Goal: Task Accomplishment & Management: Use online tool/utility

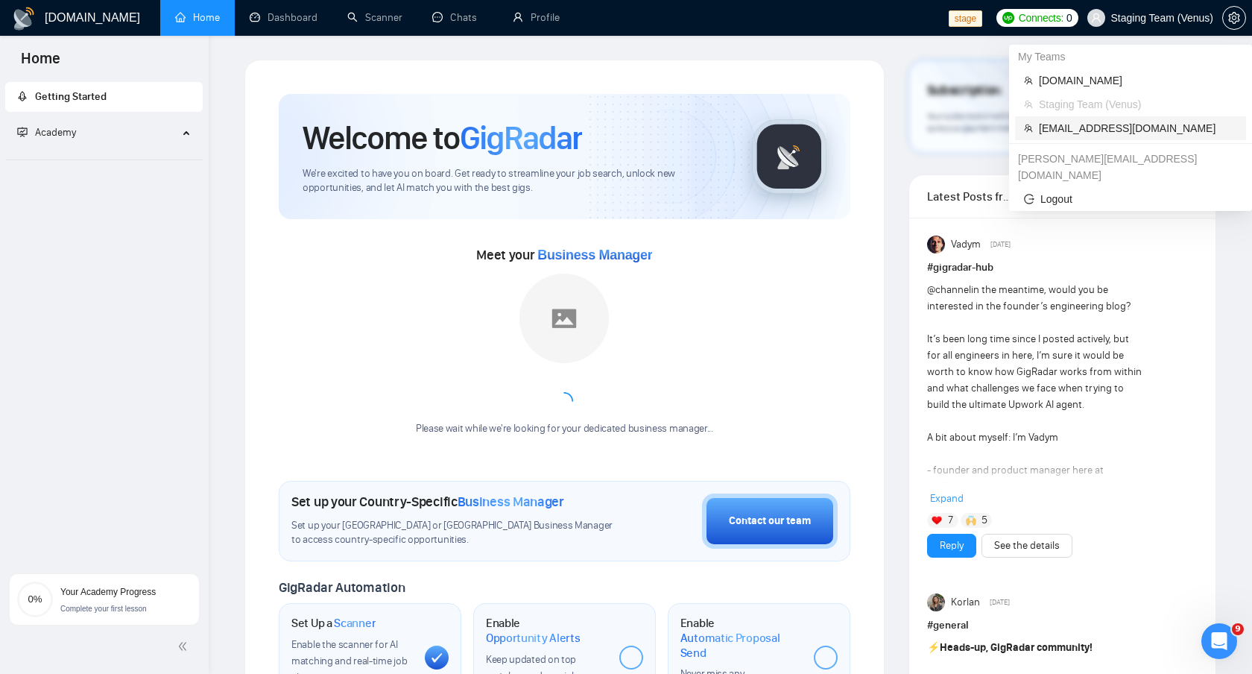
click at [1087, 119] on li "workwiseupworkgency@gmail.com" at bounding box center [1130, 128] width 231 height 24
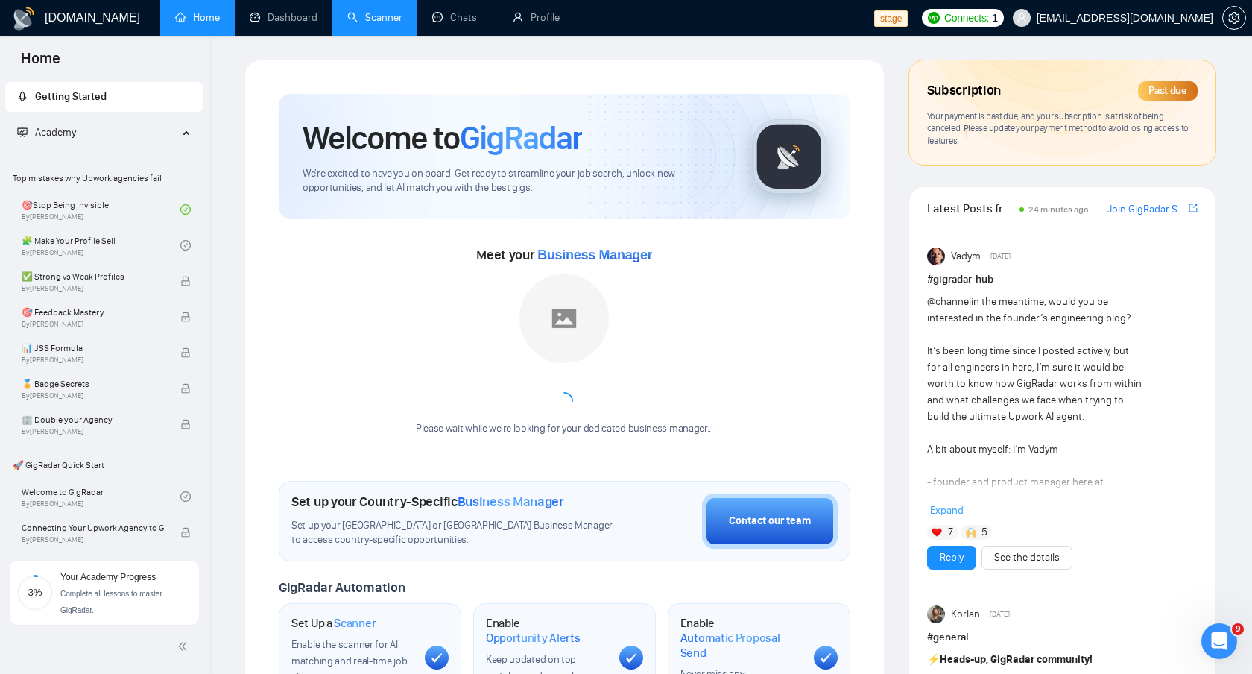
click at [379, 18] on link "Scanner" at bounding box center [374, 17] width 55 height 13
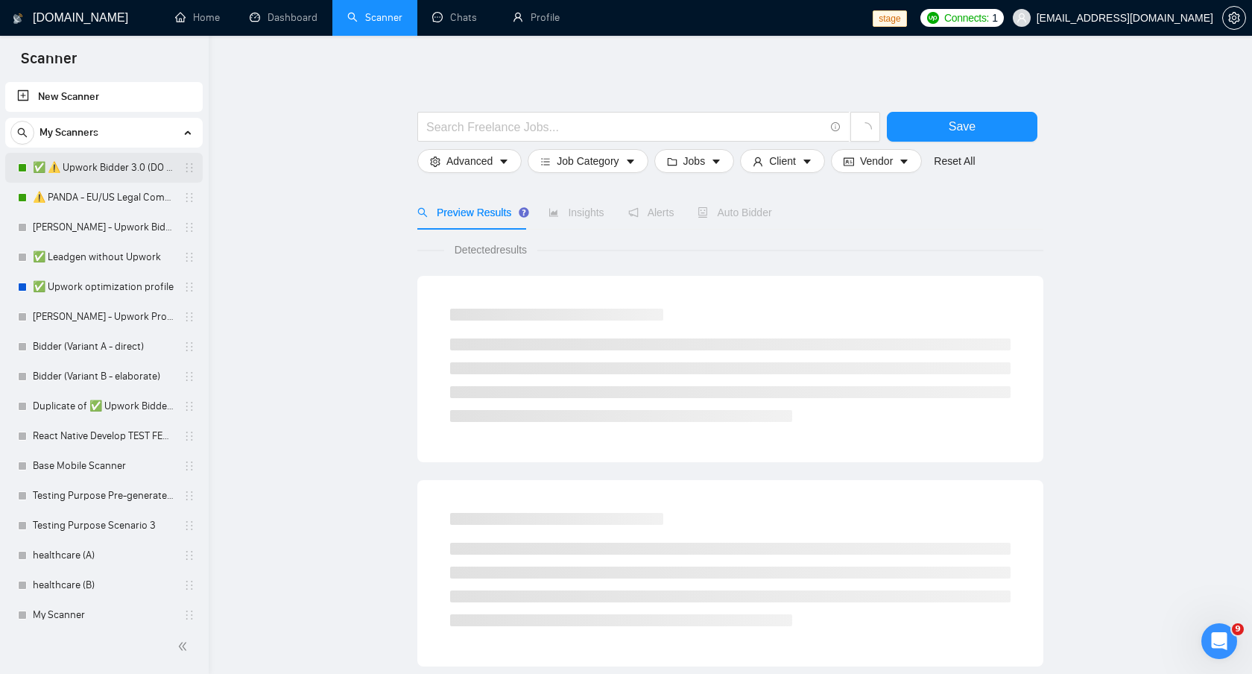
click at [123, 167] on link "✅ ⚠️ Upwork Bidder 3.0 (DO NOT TOUCH)" at bounding box center [104, 168] width 142 height 30
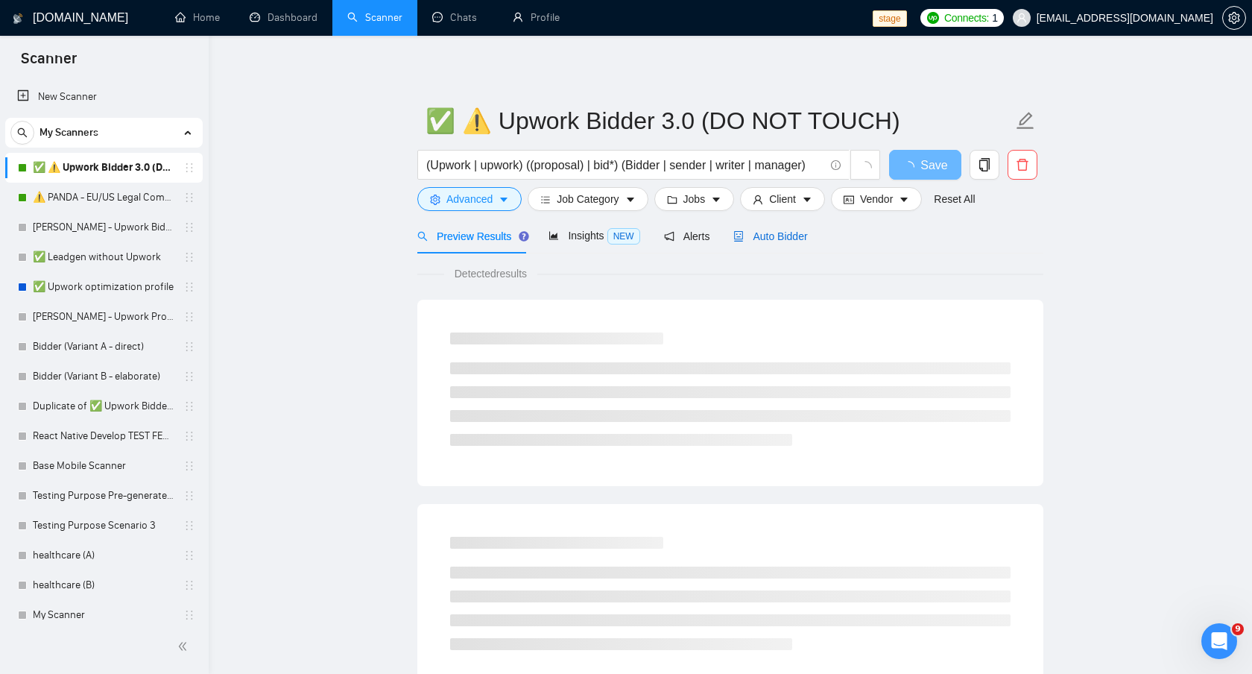
click at [765, 242] on div "Auto Bidder" at bounding box center [770, 236] width 74 height 16
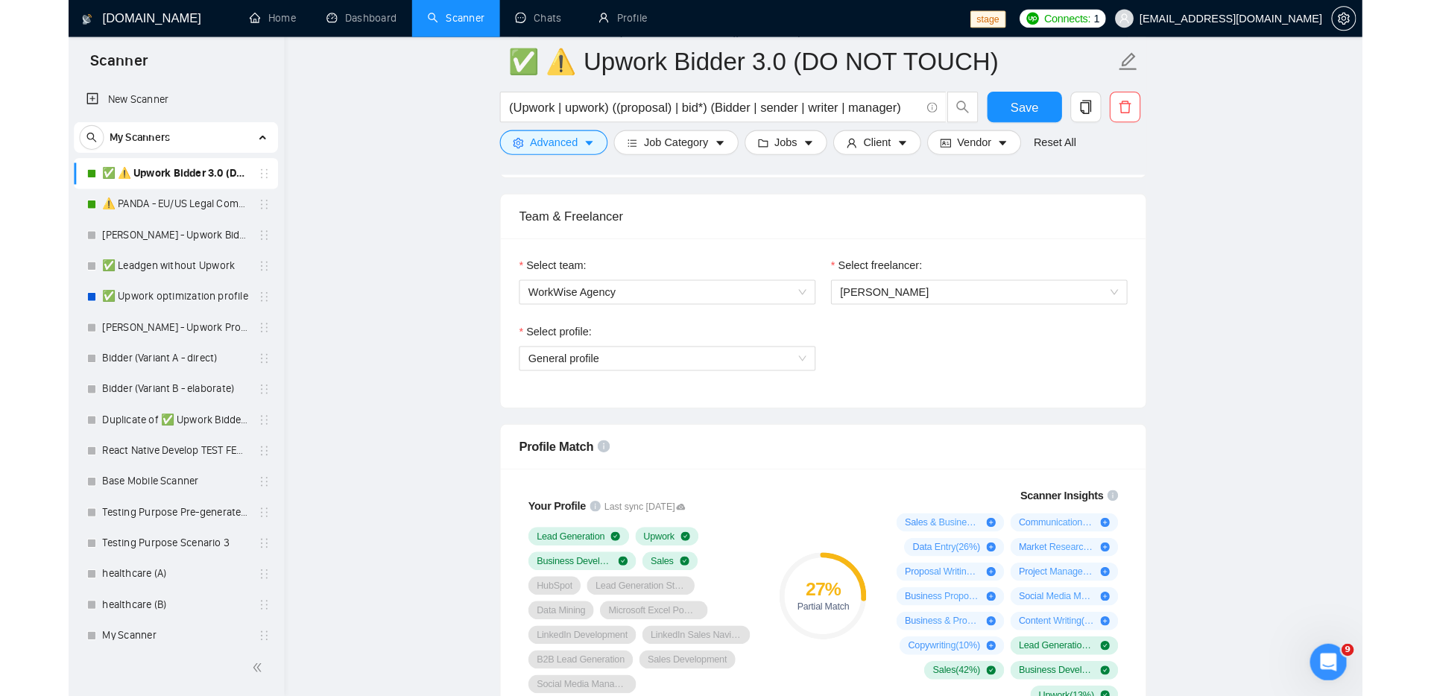
scroll to position [727, 0]
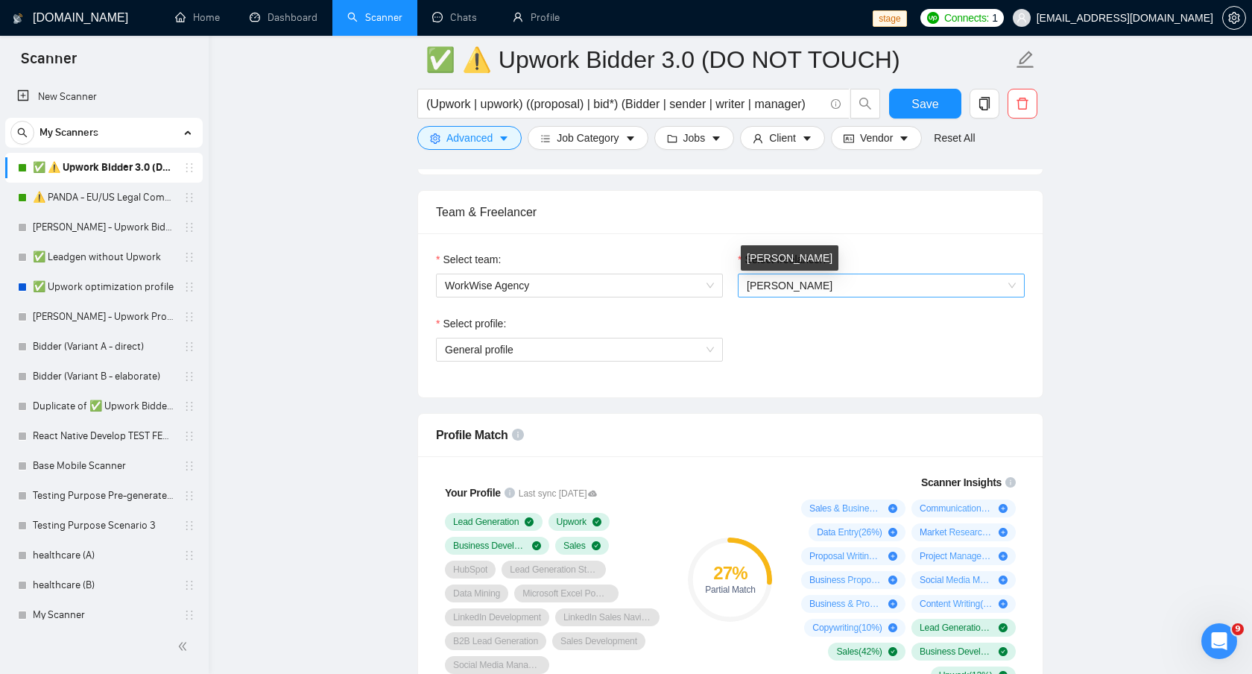
click at [808, 288] on span "Mariia Ivanovna" at bounding box center [790, 285] width 86 height 12
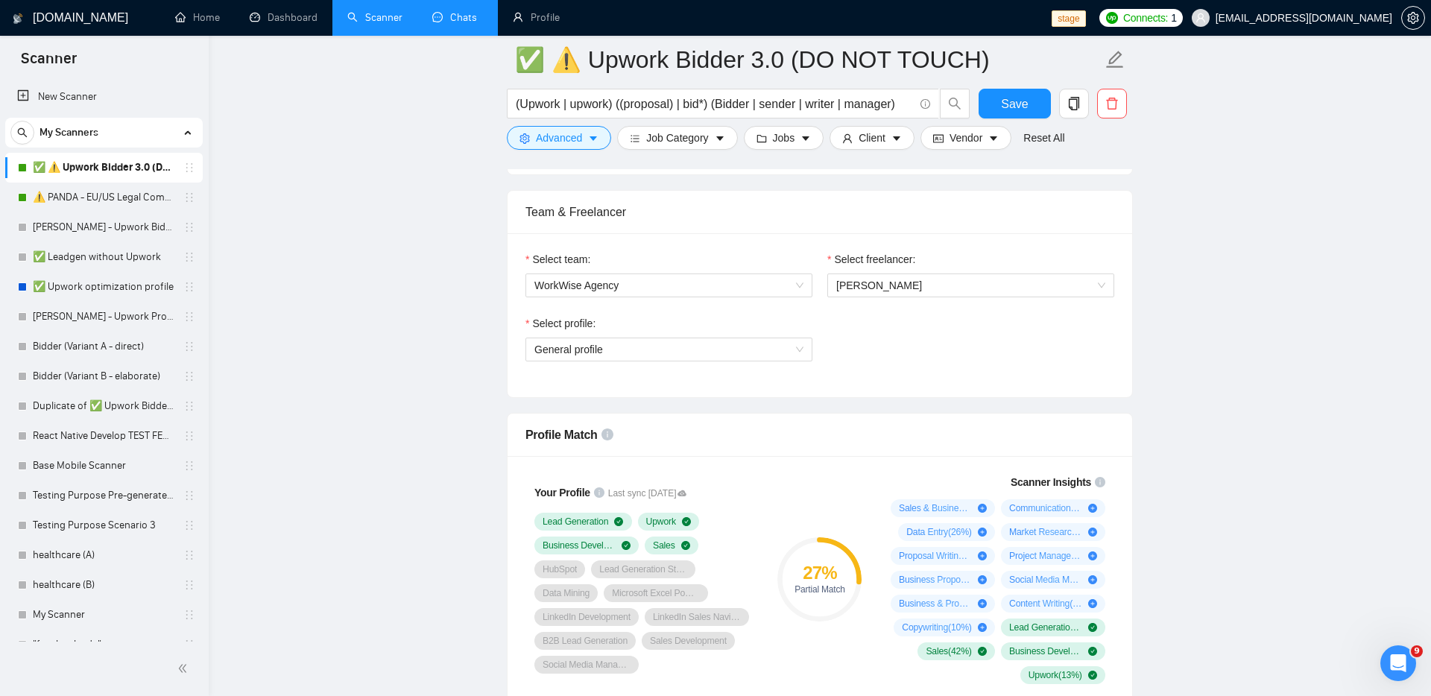
click at [469, 20] on link "Chats" at bounding box center [457, 17] width 51 height 13
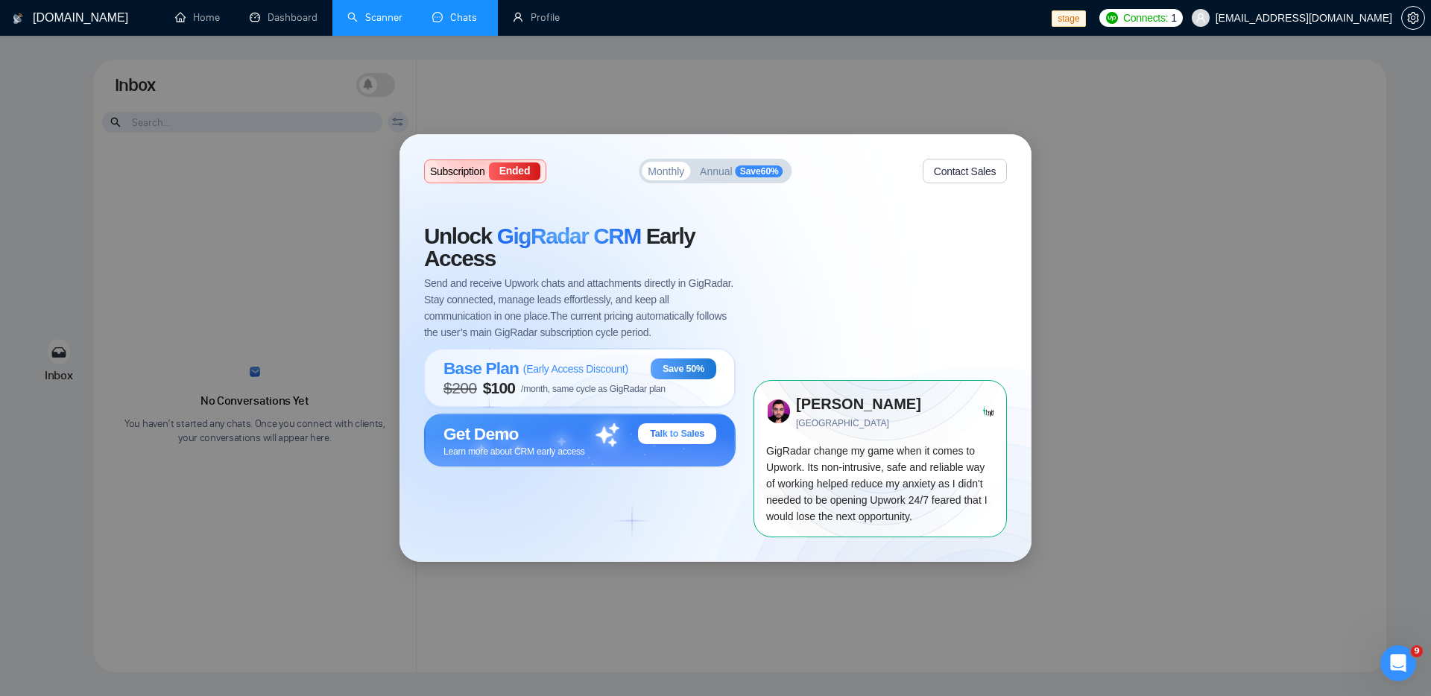
click at [458, 16] on link "Chats" at bounding box center [457, 17] width 51 height 13
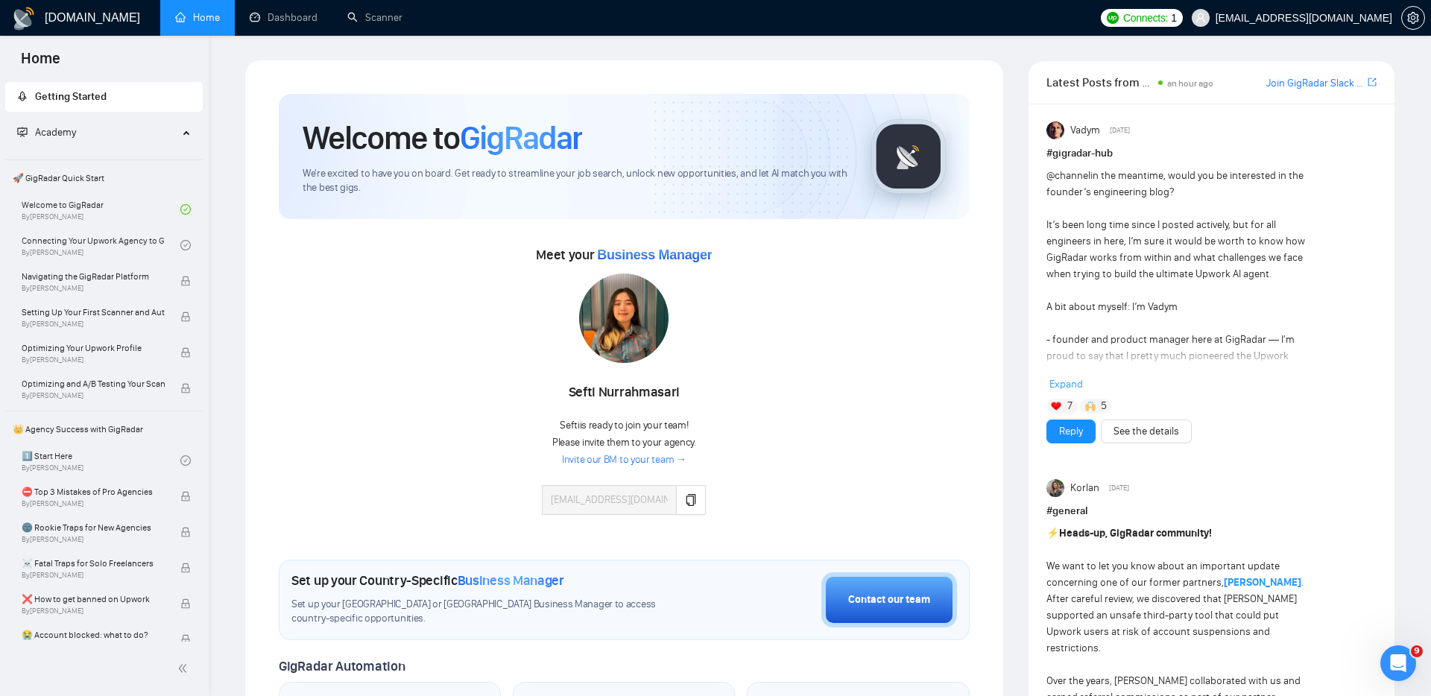
click at [828, 78] on div "Welcome to GigRadar We're excited to have you on board. Get ready to streamline…" at bounding box center [624, 597] width 727 height 1042
